Goal: Transaction & Acquisition: Purchase product/service

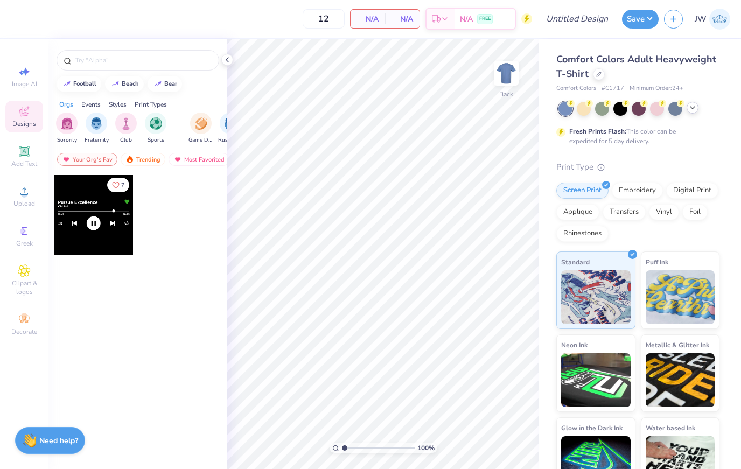
click at [692, 107] on icon at bounding box center [693, 107] width 9 height 9
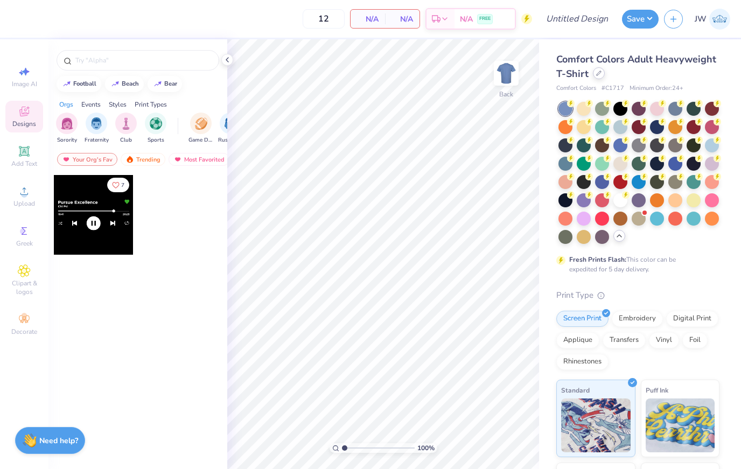
click at [600, 68] on div at bounding box center [599, 73] width 12 height 12
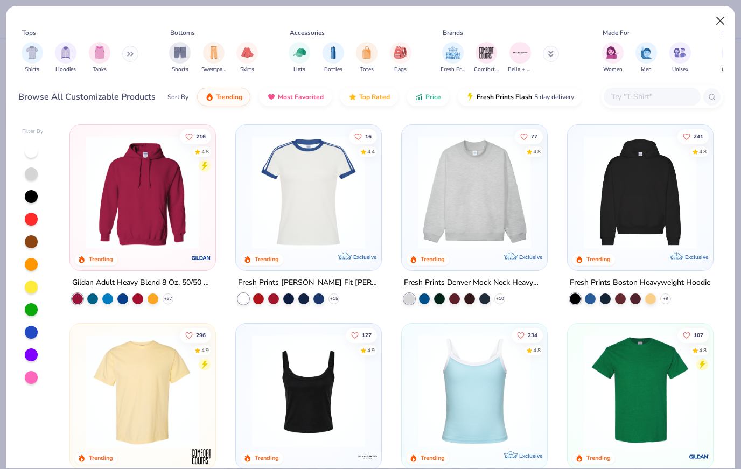
click at [726, 17] on button "Close" at bounding box center [721, 21] width 20 height 20
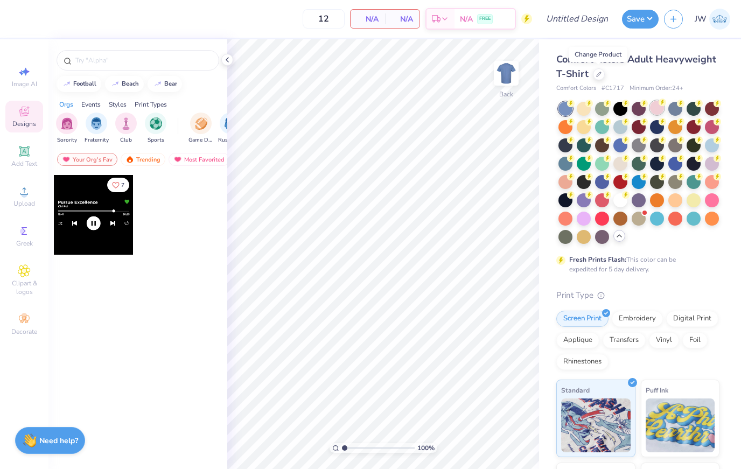
click at [661, 109] on div at bounding box center [657, 108] width 14 height 14
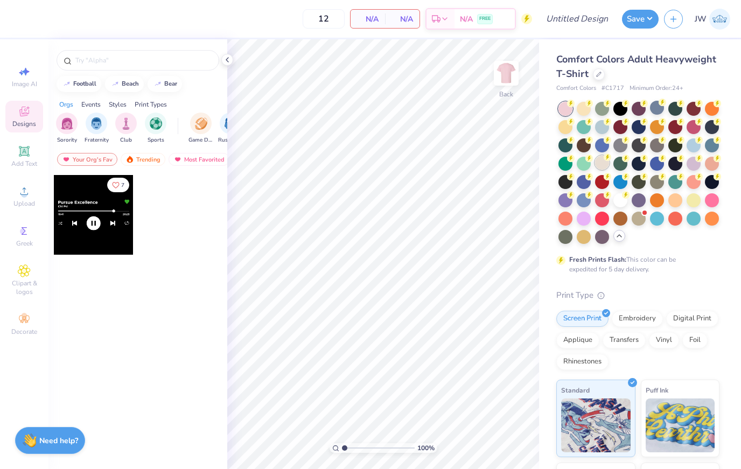
click at [603, 163] on div at bounding box center [602, 163] width 14 height 14
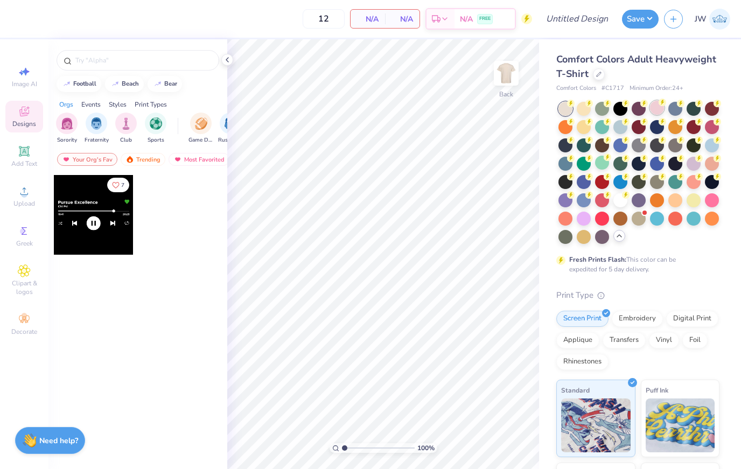
click at [656, 110] on div at bounding box center [657, 108] width 14 height 14
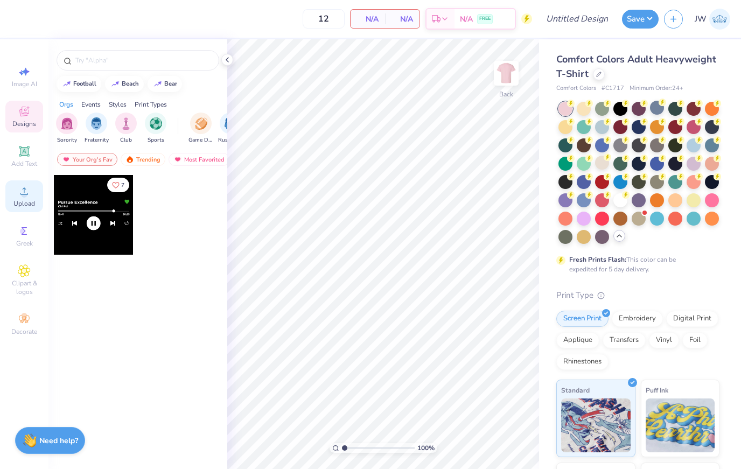
click at [33, 194] on div "Upload" at bounding box center [24, 196] width 38 height 32
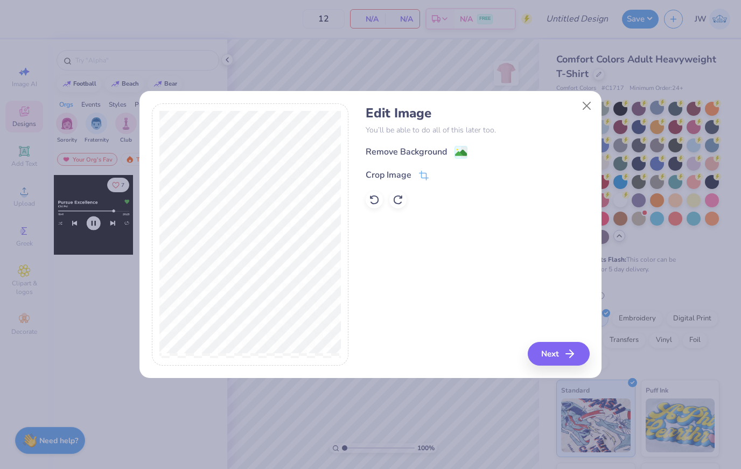
click at [455, 150] on image at bounding box center [461, 153] width 12 height 12
click at [569, 365] on button "Next" at bounding box center [561, 354] width 62 height 24
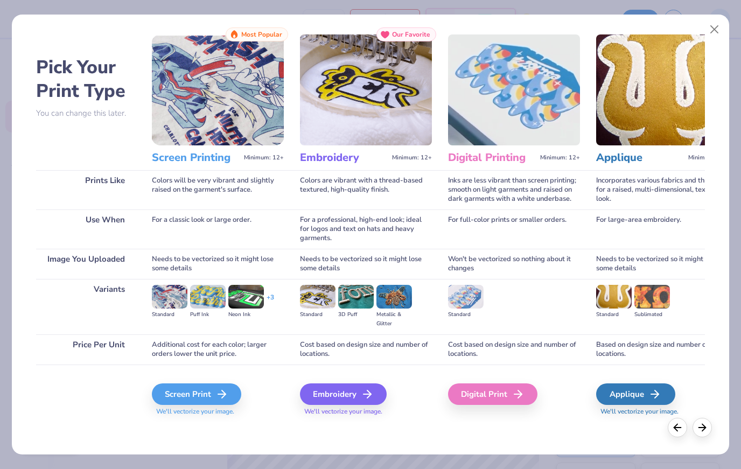
scroll to position [14, 0]
click at [195, 390] on div "Screen Print" at bounding box center [198, 395] width 89 height 22
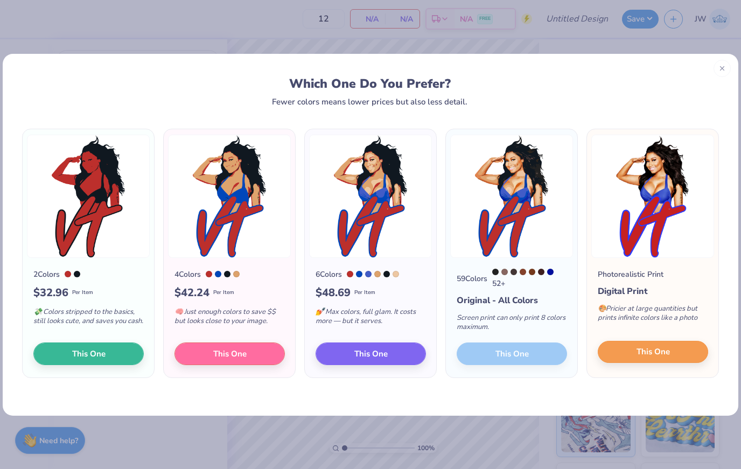
click at [685, 358] on button "This One" at bounding box center [653, 352] width 110 height 23
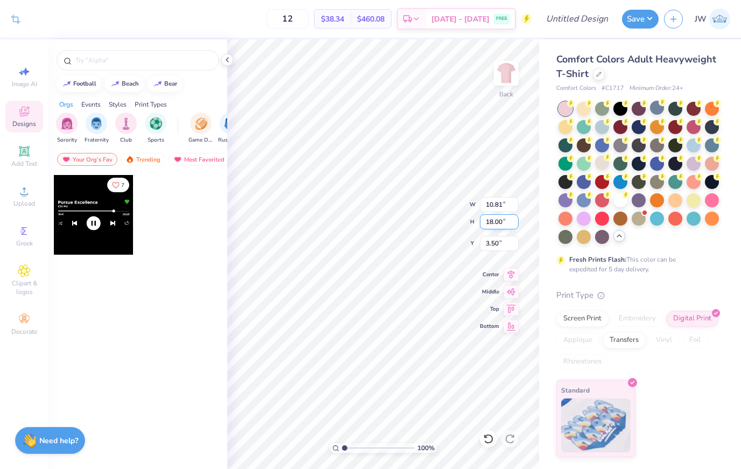
type input "3.24"
click at [510, 102] on div "Back" at bounding box center [506, 107] width 14 height 10
click at [509, 94] on img at bounding box center [506, 73] width 43 height 43
click at [309, 22] on input "12" at bounding box center [288, 18] width 42 height 19
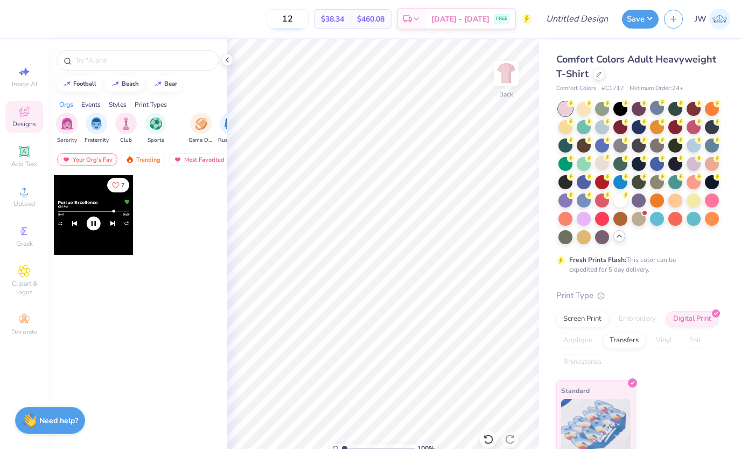
type input "1"
type input "2"
type input "12"
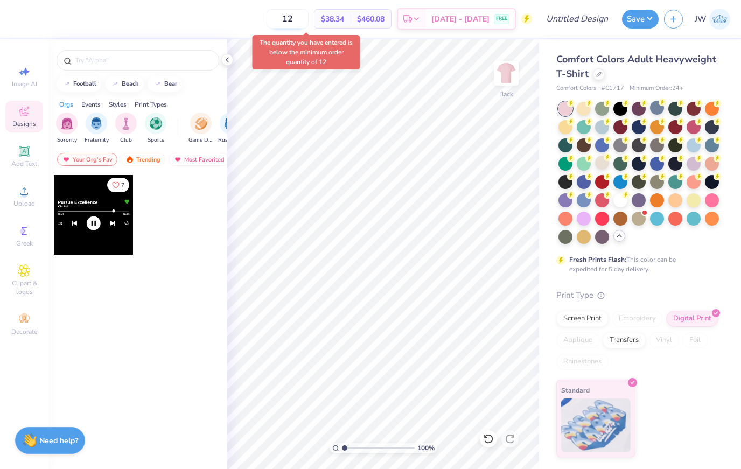
click at [309, 23] on input "12" at bounding box center [288, 18] width 42 height 19
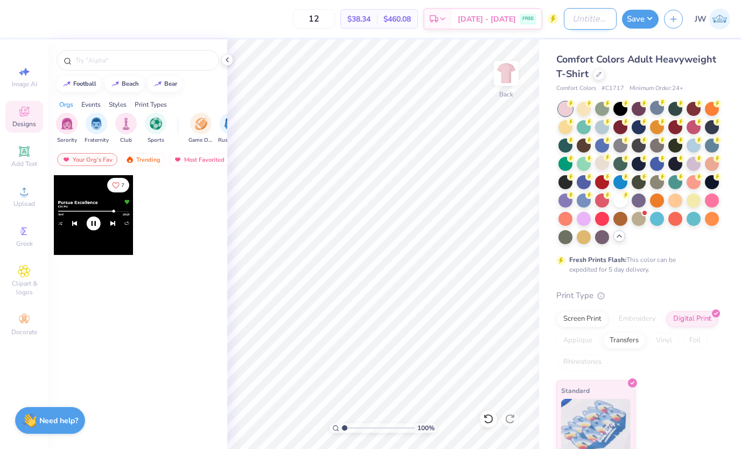
click at [592, 24] on input "Design Title" at bounding box center [590, 19] width 53 height 22
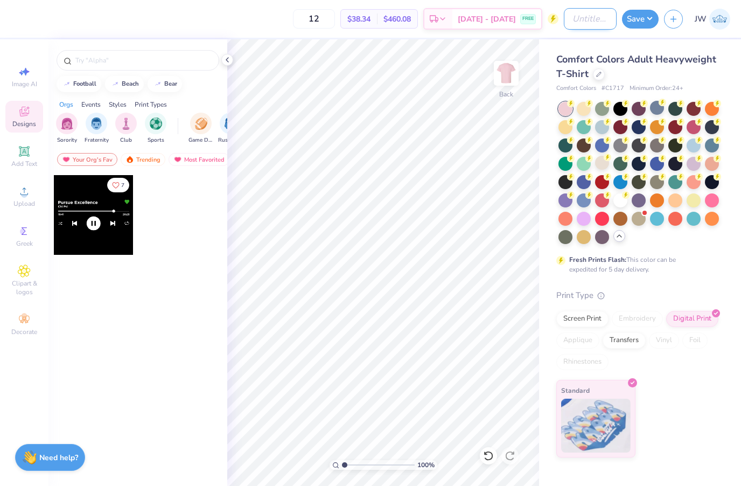
type input "2"
type input "E"
type input "[PERSON_NAME] [PERSON_NAME] Shirt"
click at [649, 25] on button "Save" at bounding box center [640, 17] width 37 height 19
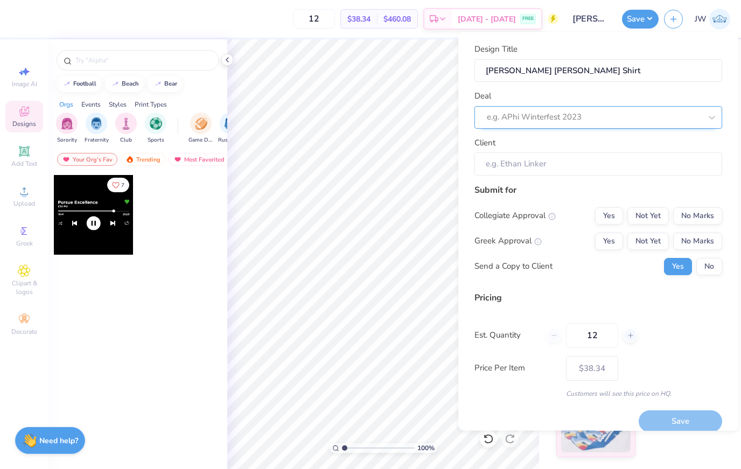
click at [639, 128] on div "e.g. APhi Winterfest 2023" at bounding box center [599, 117] width 248 height 23
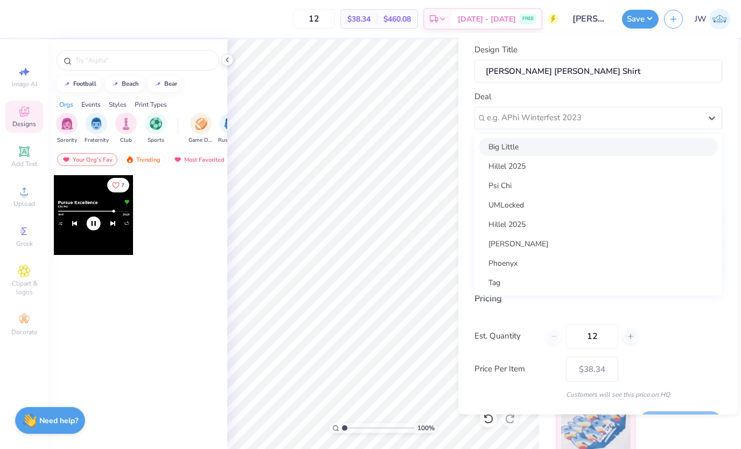
click at [553, 151] on div "Big Little" at bounding box center [598, 146] width 239 height 18
type input "[PERSON_NAME]"
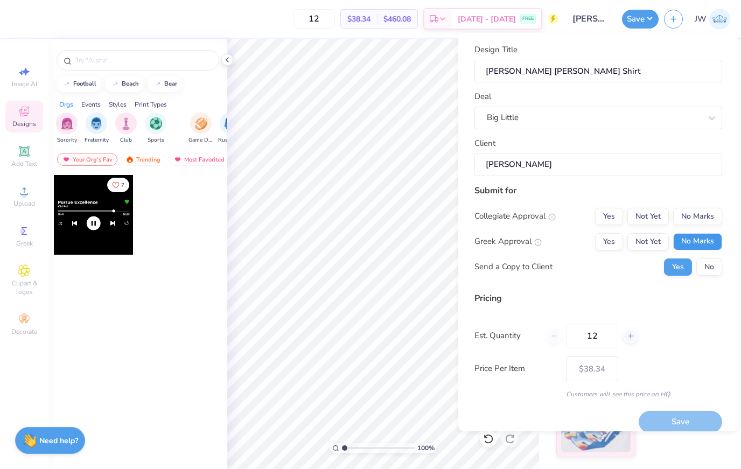
click at [708, 236] on button "No Marks" at bounding box center [697, 241] width 49 height 17
click at [708, 223] on button "No Marks" at bounding box center [697, 215] width 49 height 17
click at [554, 340] on div "12" at bounding box center [592, 335] width 91 height 25
click at [710, 411] on button "Save" at bounding box center [681, 422] width 84 height 22
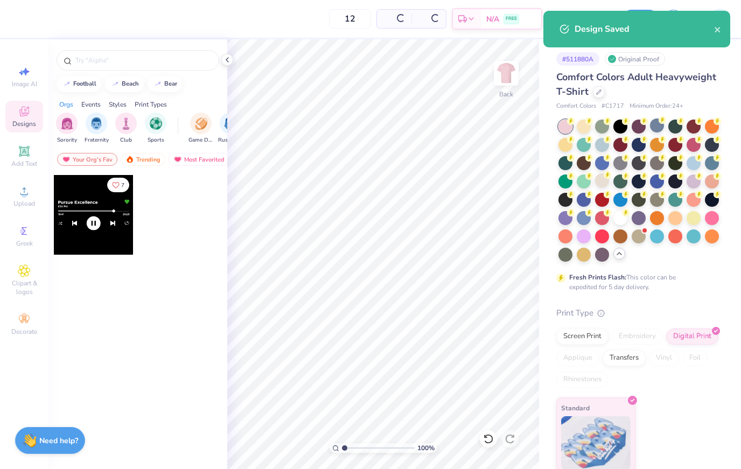
type input "$38.34"
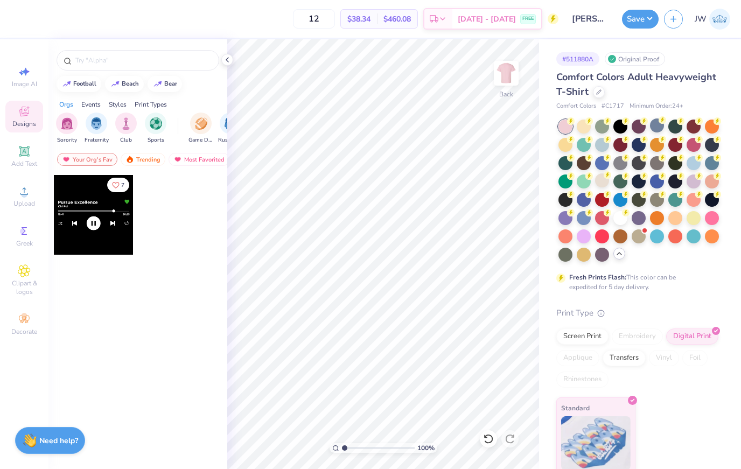
click at [589, 19] on input "[PERSON_NAME] [PERSON_NAME] Shirt" at bounding box center [590, 19] width 53 height 22
click at [599, 13] on input "[PERSON_NAME] [PERSON_NAME] Shirt" at bounding box center [590, 19] width 53 height 22
click at [597, 14] on input "[PERSON_NAME] [PERSON_NAME] Shirt" at bounding box center [590, 19] width 53 height 22
click at [600, 13] on input "[PERSON_NAME] [PERSON_NAME] Shirt" at bounding box center [590, 19] width 53 height 22
click at [599, 13] on input "[PERSON_NAME] [PERSON_NAME] Shirt" at bounding box center [590, 19] width 53 height 22
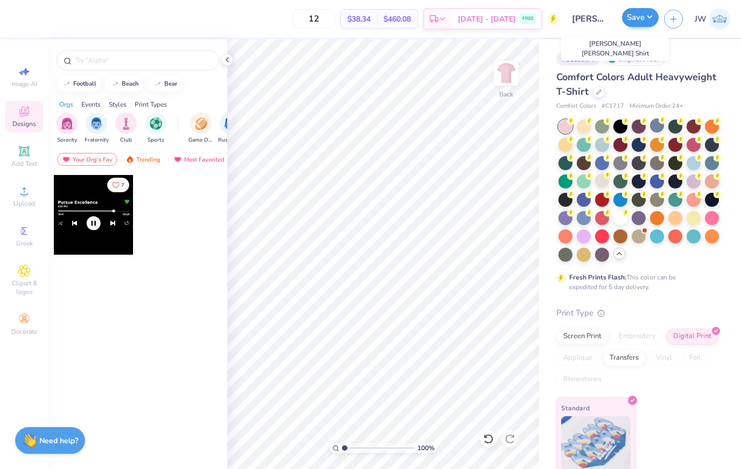
click at [645, 10] on button "Save" at bounding box center [640, 17] width 37 height 19
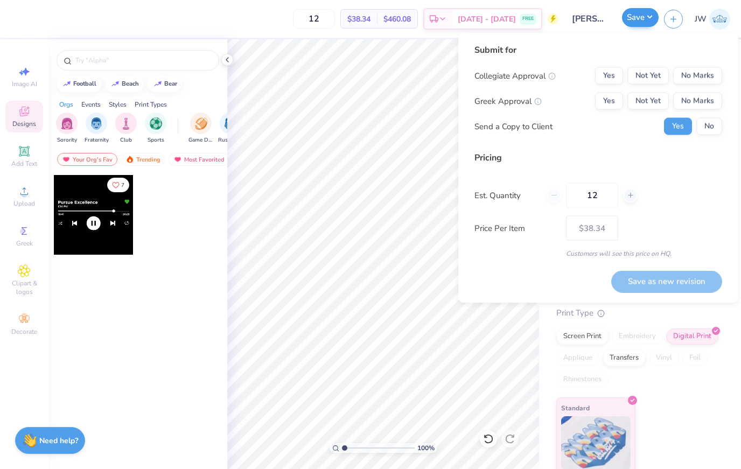
type input "$38.34"
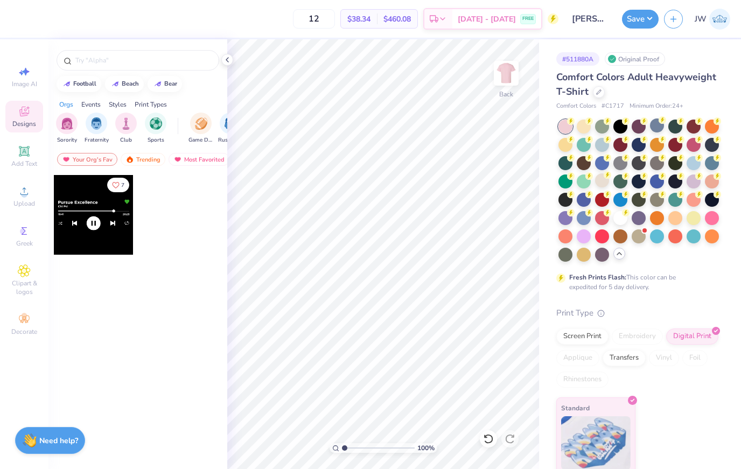
click at [600, 10] on input "[PERSON_NAME] [PERSON_NAME] Shirt" at bounding box center [590, 19] width 53 height 22
click at [592, 13] on input "[PERSON_NAME] [PERSON_NAME] Shirt" at bounding box center [590, 19] width 53 height 22
click at [592, 12] on input "[PERSON_NAME] [PERSON_NAME] Shirt" at bounding box center [590, 19] width 53 height 22
click at [597, 17] on input "[PERSON_NAME] [PERSON_NAME] Shirt" at bounding box center [590, 19] width 53 height 22
click at [604, 45] on div "# 511880A Original Proof Comfort Colors Adult Heavyweight T-Shirt Comfort Color…" at bounding box center [640, 257] width 202 height 436
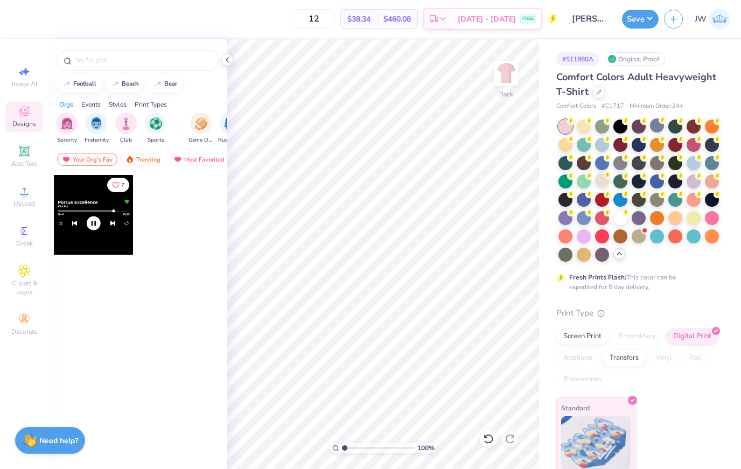
click at [604, 22] on input "[PERSON_NAME] [PERSON_NAME] Shirt" at bounding box center [590, 19] width 53 height 22
click at [683, 19] on button "button" at bounding box center [673, 17] width 19 height 19
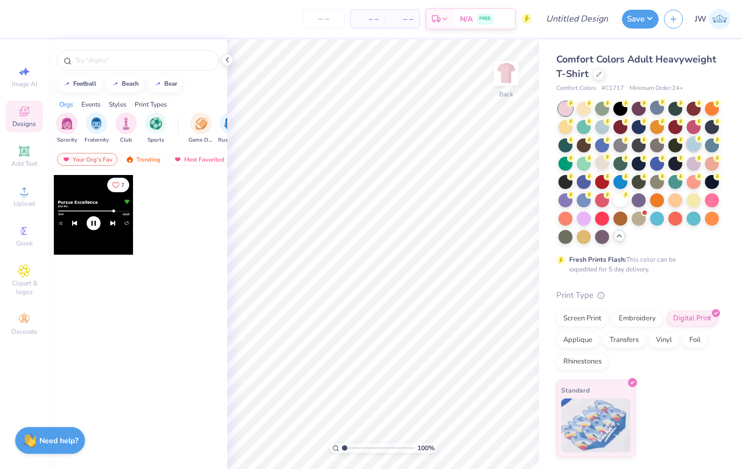
click at [691, 147] on div at bounding box center [694, 144] width 14 height 14
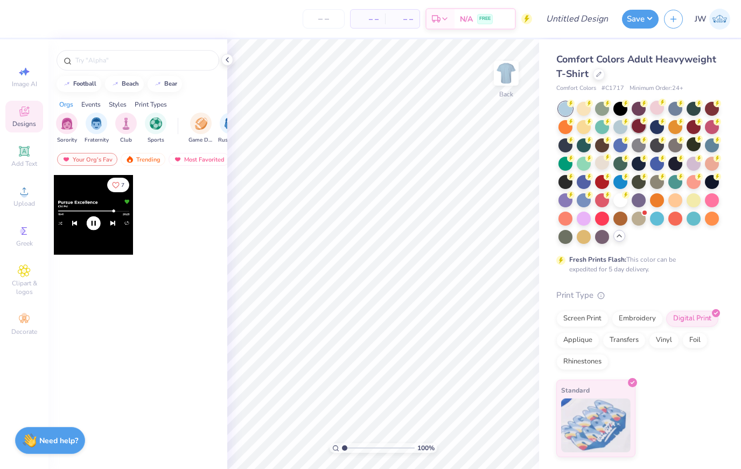
click at [636, 119] on div at bounding box center [639, 126] width 14 height 14
click at [607, 129] on div at bounding box center [602, 126] width 14 height 14
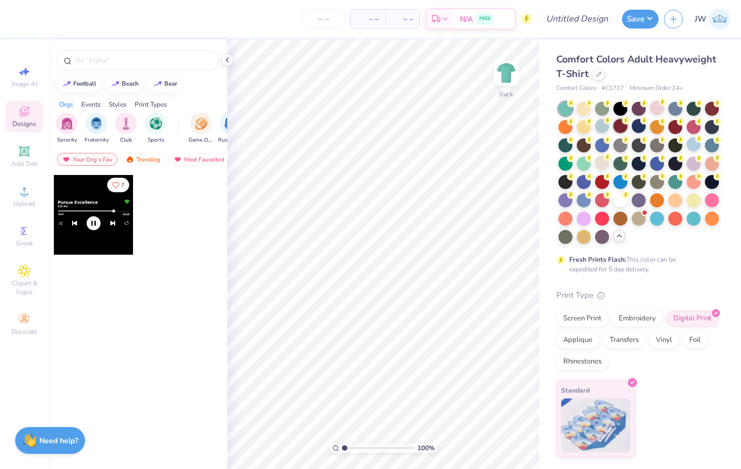
click at [620, 128] on div at bounding box center [621, 126] width 14 height 14
click at [693, 140] on div at bounding box center [694, 144] width 14 height 14
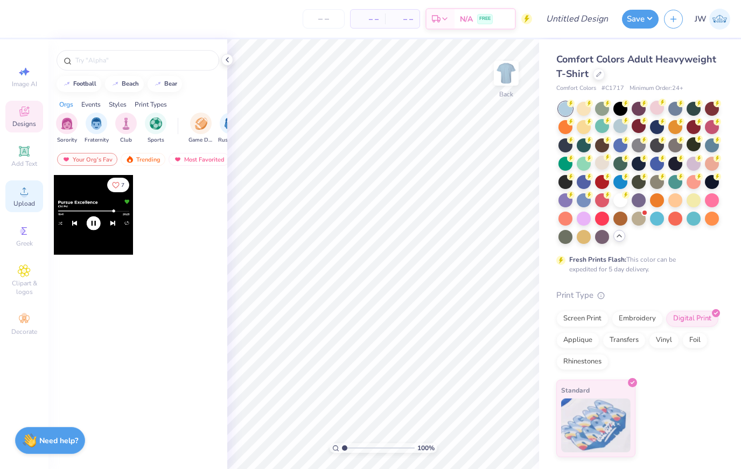
click at [30, 207] on span "Upload" at bounding box center [24, 203] width 22 height 9
click at [131, 222] on div at bounding box center [94, 215] width 80 height 80
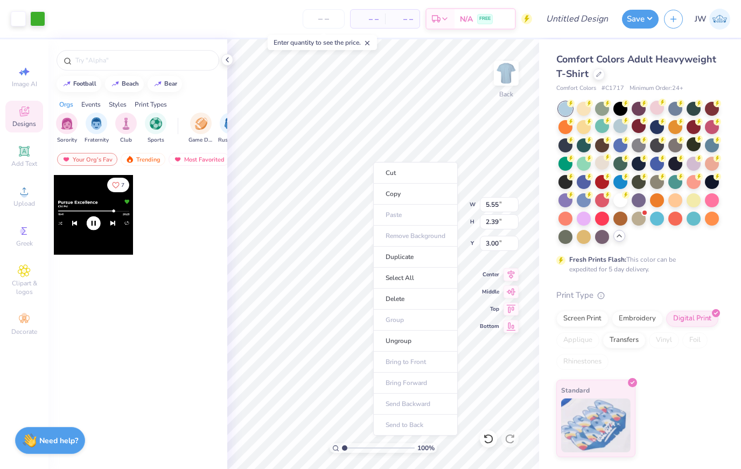
click at [432, 309] on li "Delete" at bounding box center [415, 299] width 85 height 21
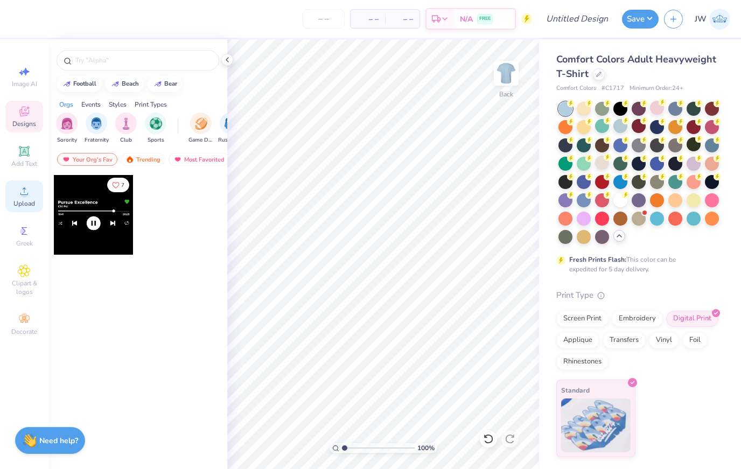
click at [25, 194] on icon at bounding box center [24, 191] width 13 height 13
click at [27, 196] on icon at bounding box center [24, 191] width 13 height 13
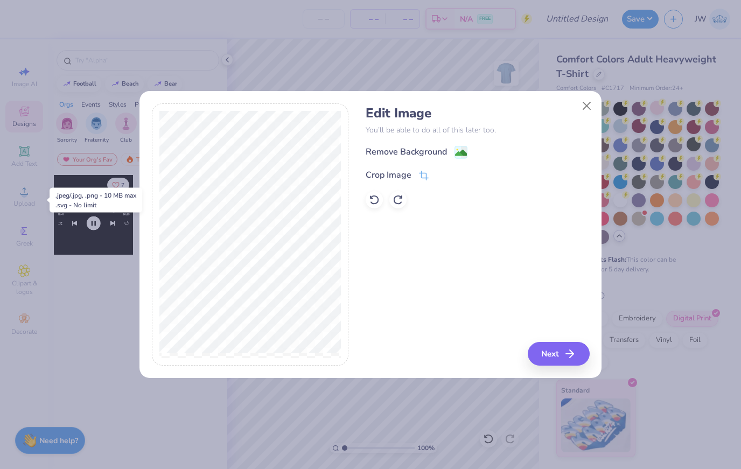
click at [469, 147] on div "Remove Background" at bounding box center [478, 151] width 224 height 13
click at [576, 359] on icon "button" at bounding box center [573, 353] width 13 height 13
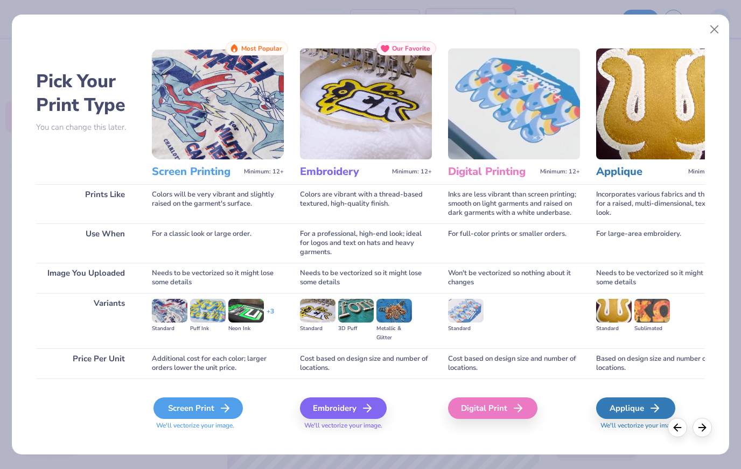
click at [237, 404] on div "Screen Print" at bounding box center [198, 409] width 89 height 22
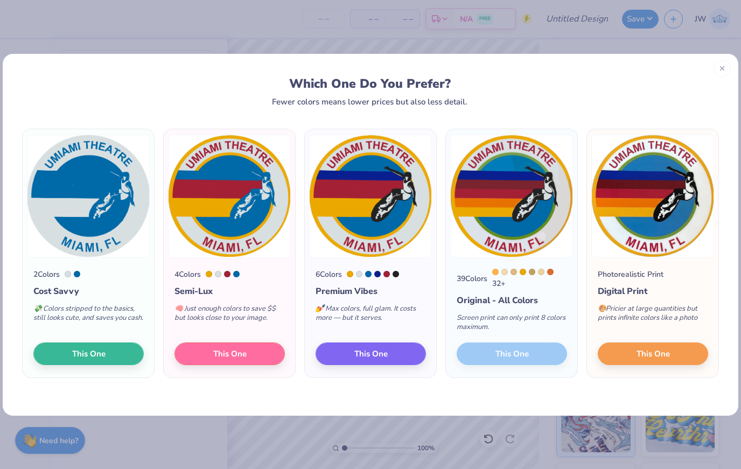
click at [405, 385] on div "2 Colors Cost Savvy 💸 Colors stripped to the basics, still looks cute, and save…" at bounding box center [371, 261] width 736 height 310
click at [664, 364] on button "This One" at bounding box center [653, 352] width 110 height 23
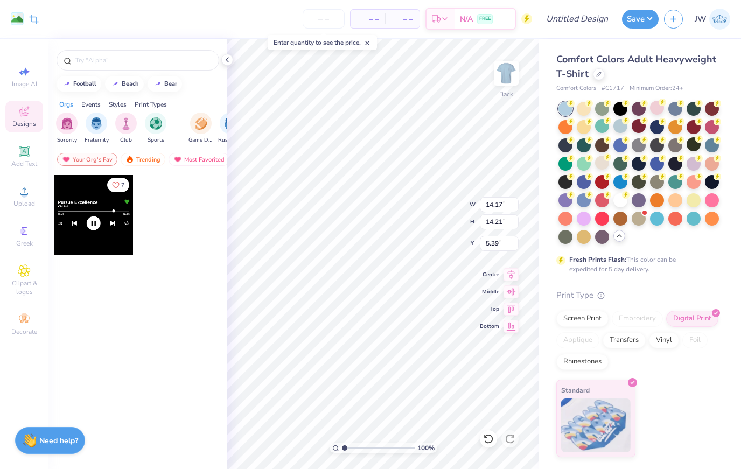
type input "10.70"
type input "10.73"
type input "2.51"
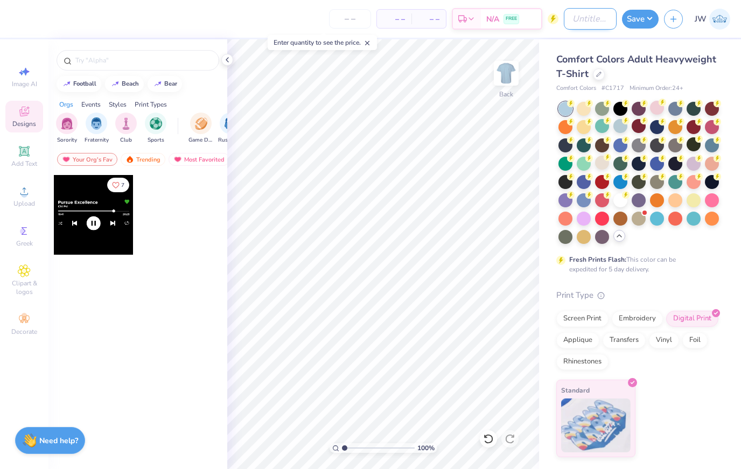
click at [564, 18] on input "Design Title" at bounding box center [590, 19] width 53 height 22
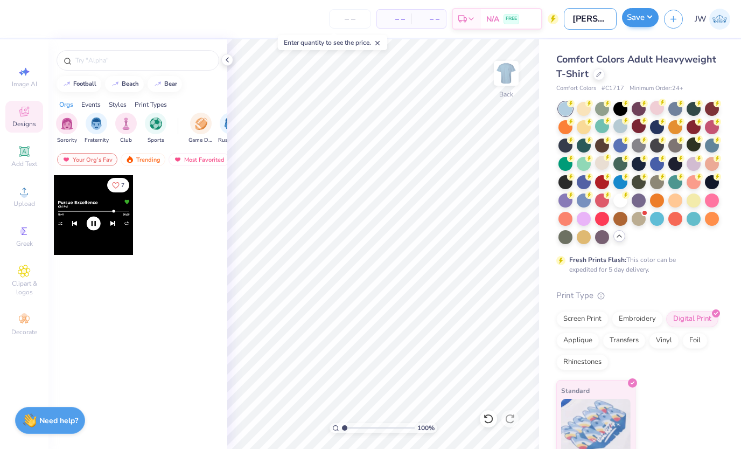
type input "[PERSON_NAME] Big/Little 2"
click at [627, 16] on button "Save" at bounding box center [640, 17] width 37 height 19
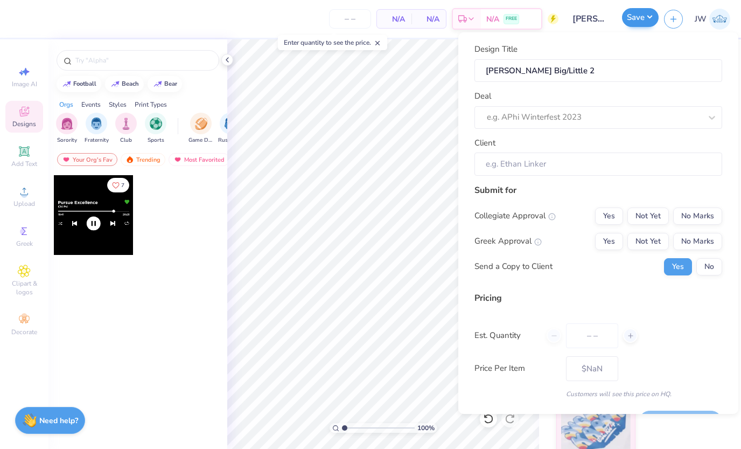
type input "0"
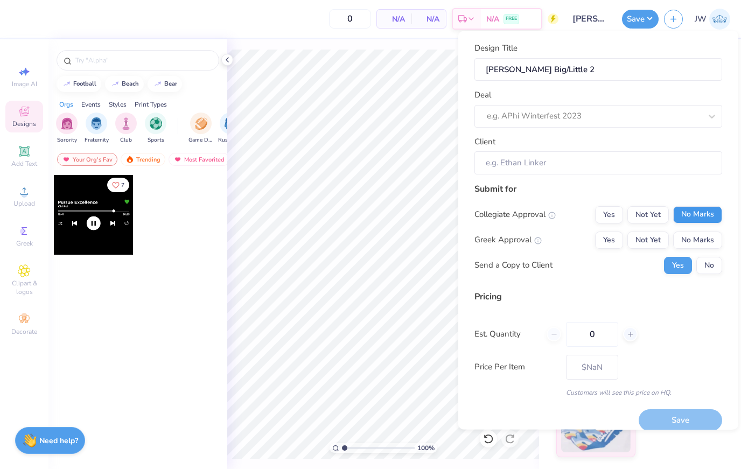
click at [710, 208] on button "No Marks" at bounding box center [697, 214] width 49 height 17
click at [710, 234] on button "No Marks" at bounding box center [697, 239] width 49 height 17
click at [637, 335] on div at bounding box center [630, 334] width 15 height 15
click at [629, 339] on div at bounding box center [630, 334] width 15 height 15
type input "2"
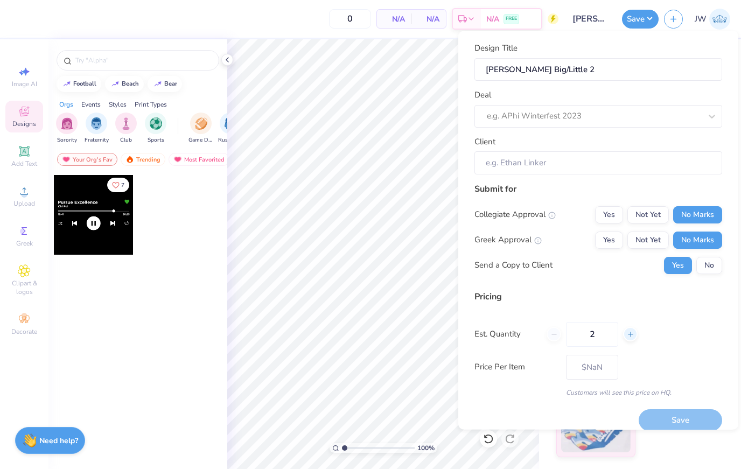
type input "2"
click at [560, 337] on div "2" at bounding box center [592, 334] width 91 height 25
click at [634, 337] on div at bounding box center [630, 334] width 15 height 15
click at [634, 337] on icon at bounding box center [631, 334] width 8 height 8
type input "4"
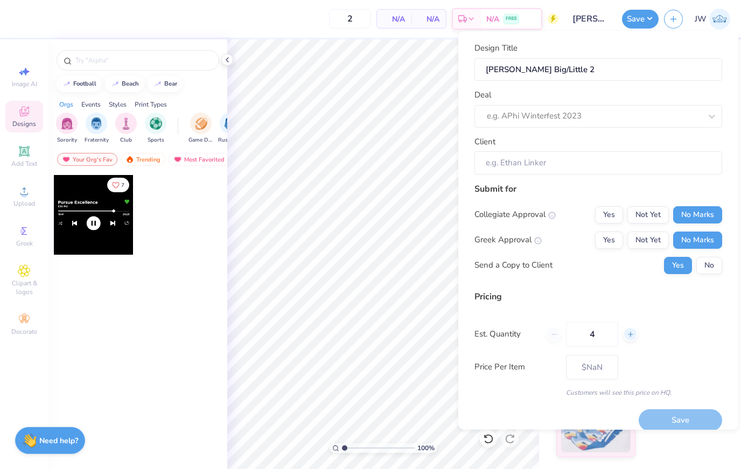
type input "4"
click at [547, 339] on div "4" at bounding box center [592, 334] width 91 height 25
click at [546, 338] on div "Est. Quantity 4" at bounding box center [599, 334] width 248 height 25
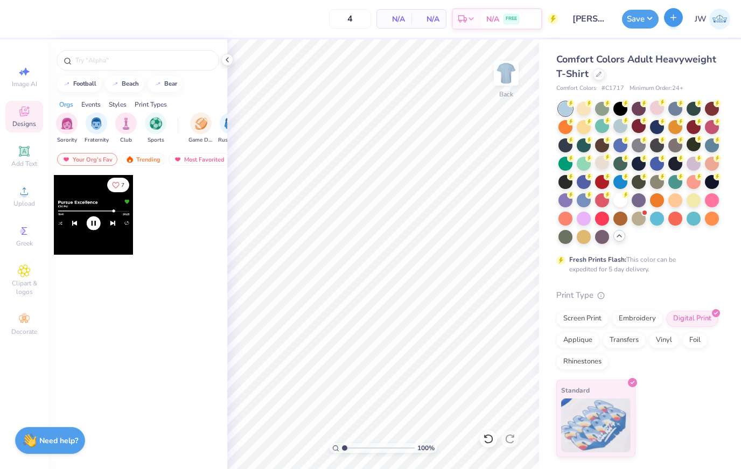
click at [671, 25] on button "button" at bounding box center [673, 17] width 19 height 19
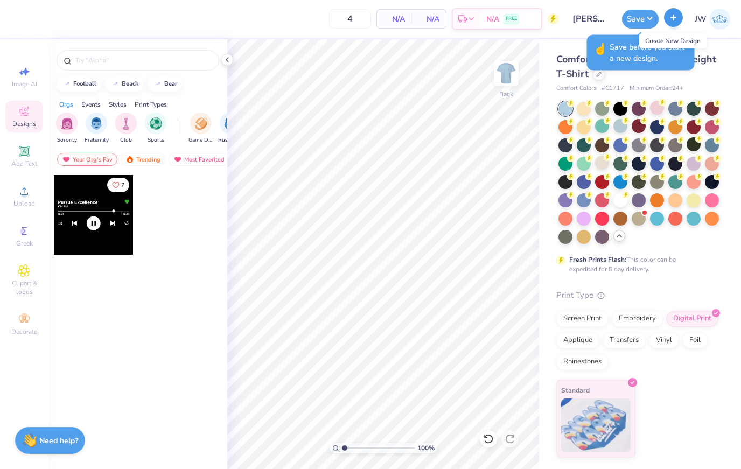
click at [648, 16] on button "Save" at bounding box center [640, 19] width 37 height 19
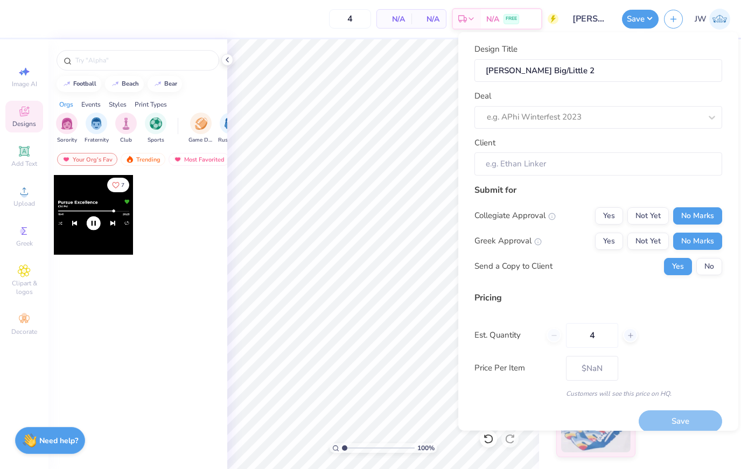
click at [554, 335] on div "4" at bounding box center [592, 335] width 91 height 25
click at [595, 335] on input "4" at bounding box center [592, 335] width 52 height 25
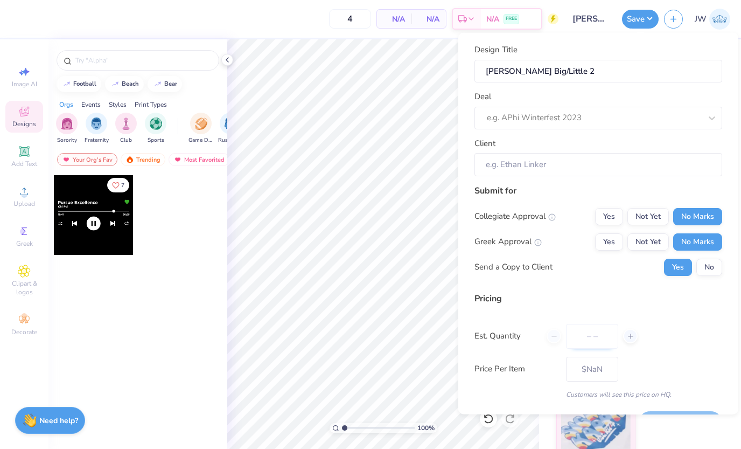
type input "0"
type input "3"
type input "12"
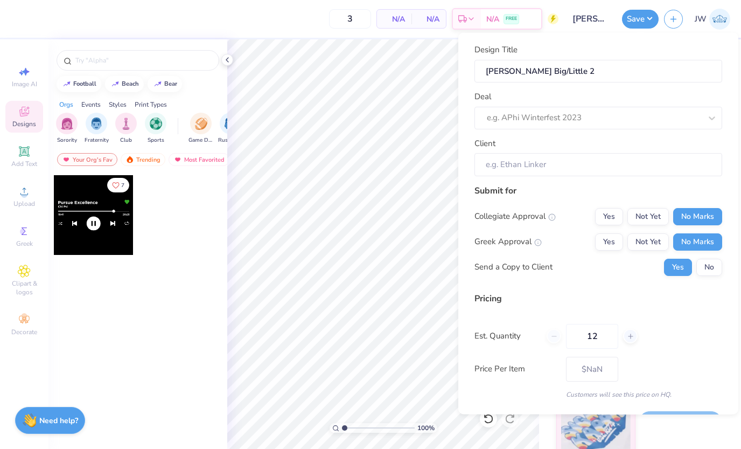
click at [696, 355] on div "Pricing Est. Quantity 12 Price Per Item $NaN Customers will see this price on H…" at bounding box center [599, 344] width 248 height 107
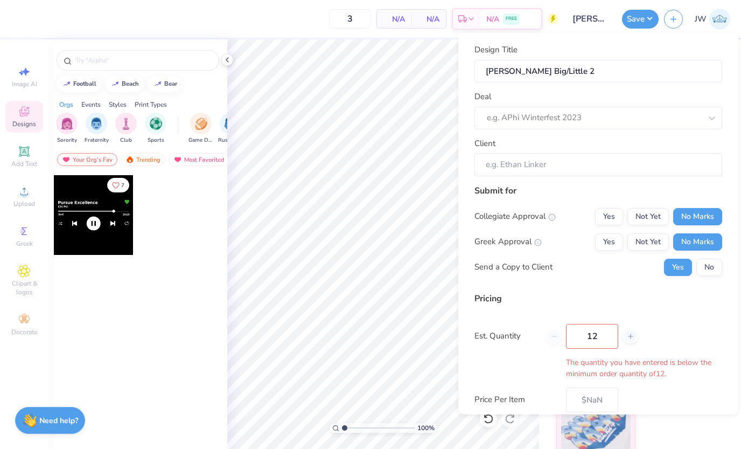
type input "12"
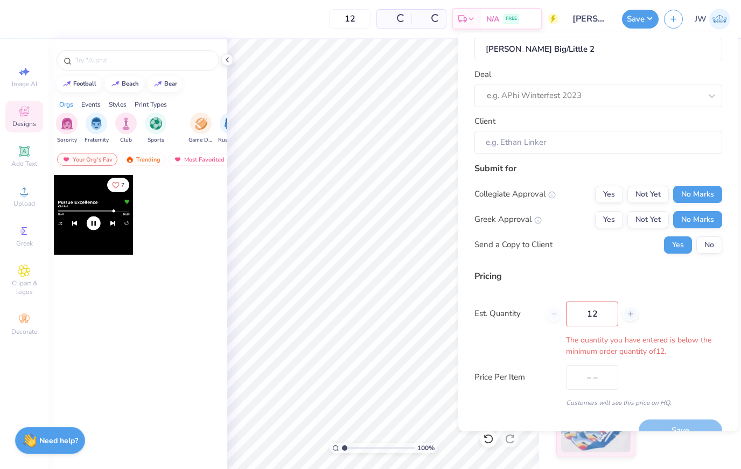
type input "$36.11"
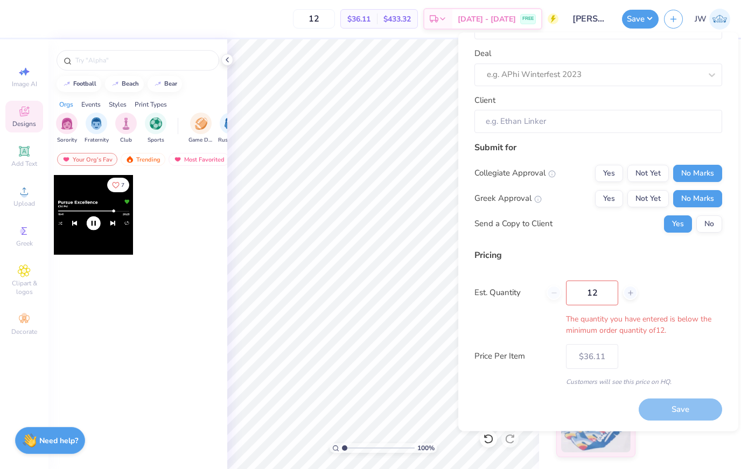
scroll to position [42, 0]
click at [680, 406] on div "Save" at bounding box center [681, 411] width 84 height 22
click at [595, 137] on div "Design Title [PERSON_NAME]/Little 2 Deal e.g. APhi Winterfest 2023 Client Submi…" at bounding box center [599, 195] width 248 height 386
click at [590, 131] on input "Client" at bounding box center [599, 122] width 248 height 23
click at [575, 118] on div "Design Title [PERSON_NAME]/Little 2 Deal e.g. APhi Winterfest 2023 Client" at bounding box center [599, 68] width 248 height 133
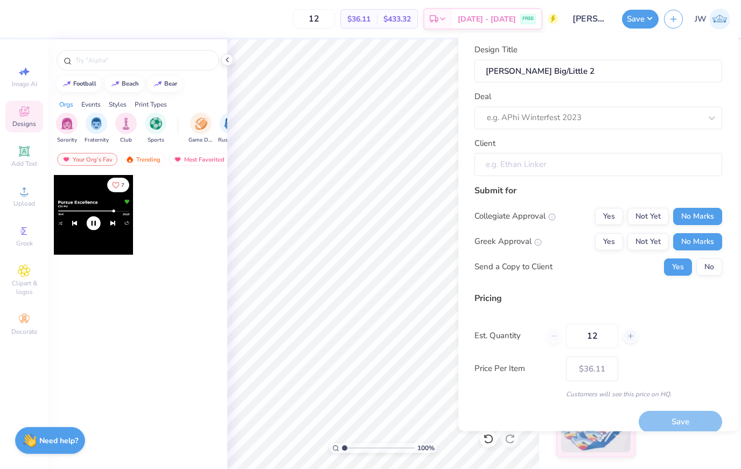
scroll to position [-1, 0]
click at [570, 172] on input "Client" at bounding box center [599, 164] width 248 height 23
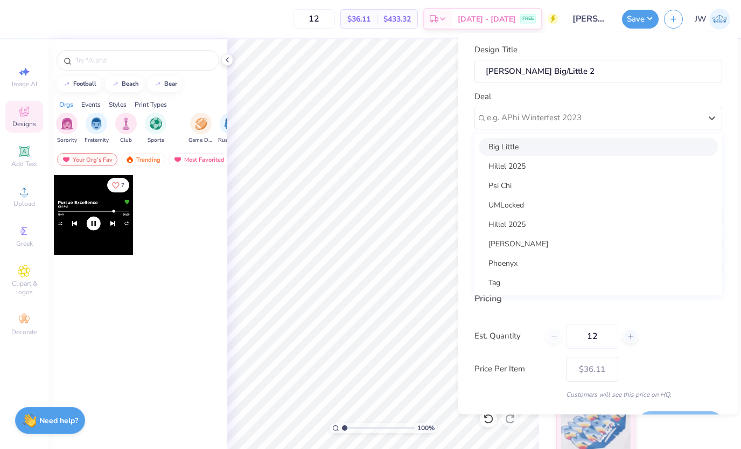
click at [585, 146] on div "Big Little" at bounding box center [598, 146] width 239 height 18
type input "[PERSON_NAME]"
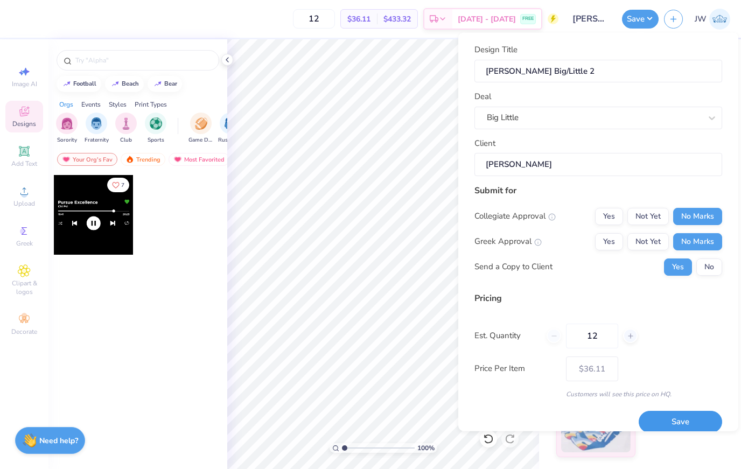
click at [692, 418] on button "Save" at bounding box center [681, 422] width 84 height 22
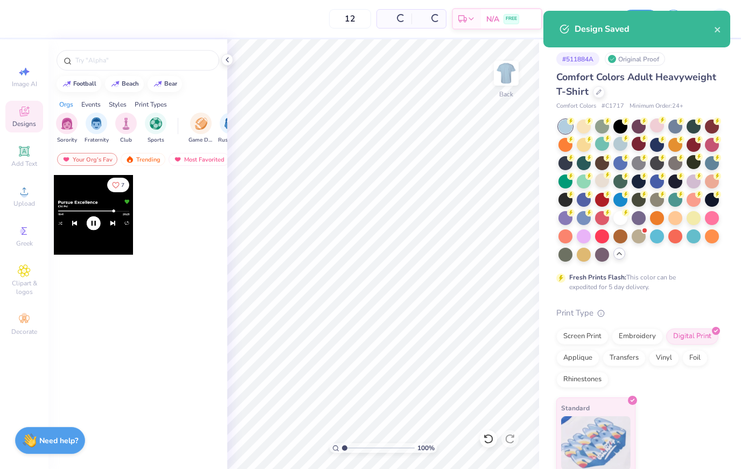
type input "$36.11"
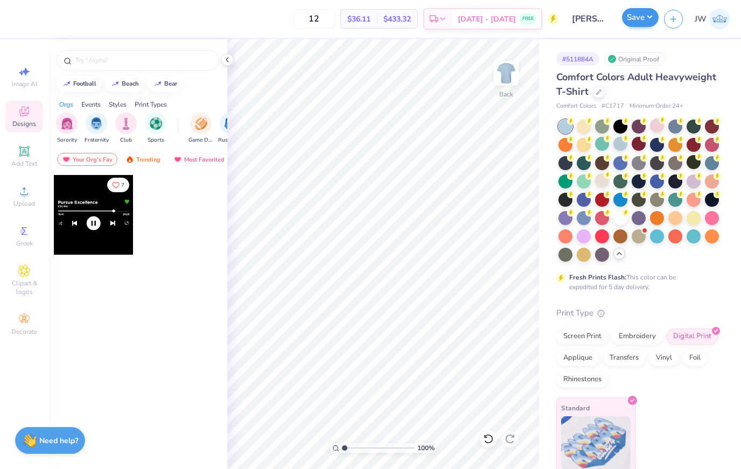
click at [628, 22] on button "Save" at bounding box center [640, 17] width 37 height 19
click at [636, 27] on button "Save" at bounding box center [640, 17] width 37 height 19
